Goal: Find specific page/section: Find specific page/section

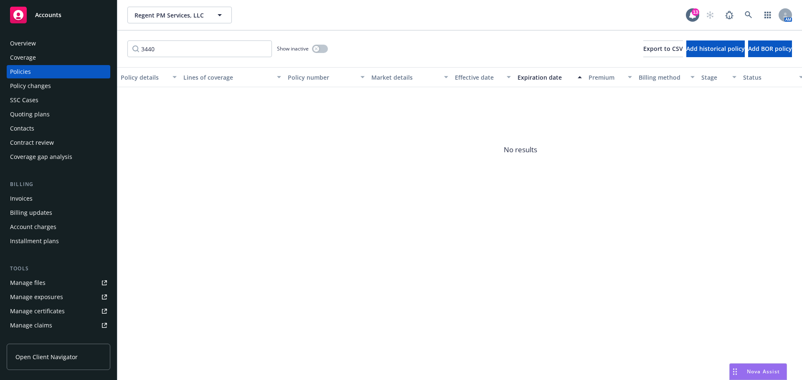
click at [145, 15] on span "Regent PM Services, LLC" at bounding box center [170, 15] width 72 height 9
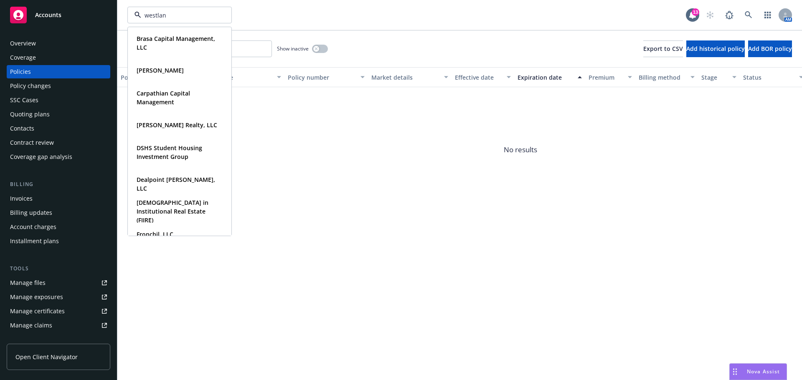
type input "westland"
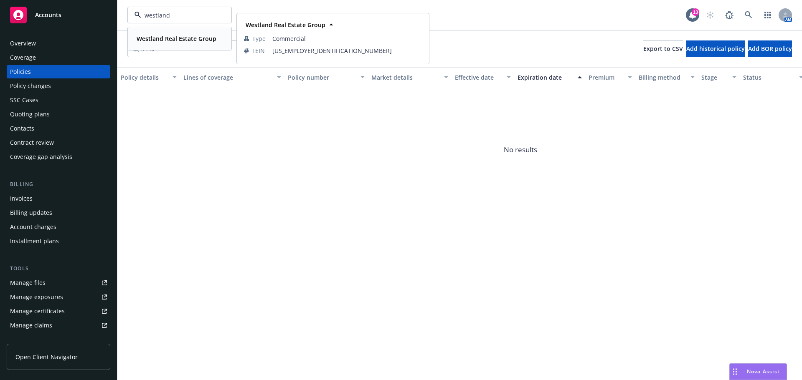
click at [169, 41] on strong "Westland Real Estate Group" at bounding box center [177, 39] width 80 height 8
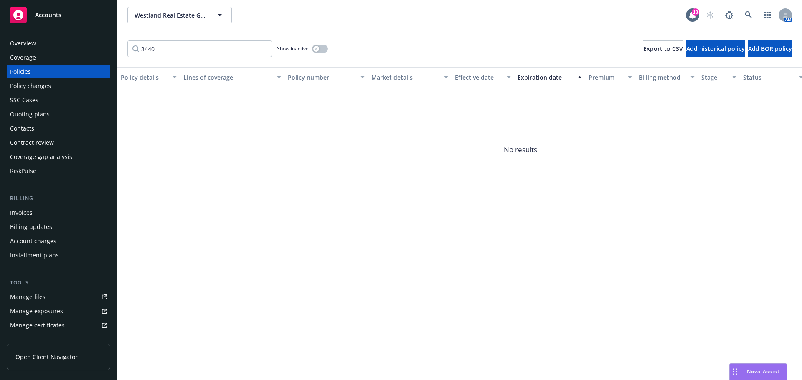
click at [55, 45] on div "Overview" at bounding box center [58, 43] width 97 height 13
